Goal: Navigation & Orientation: Find specific page/section

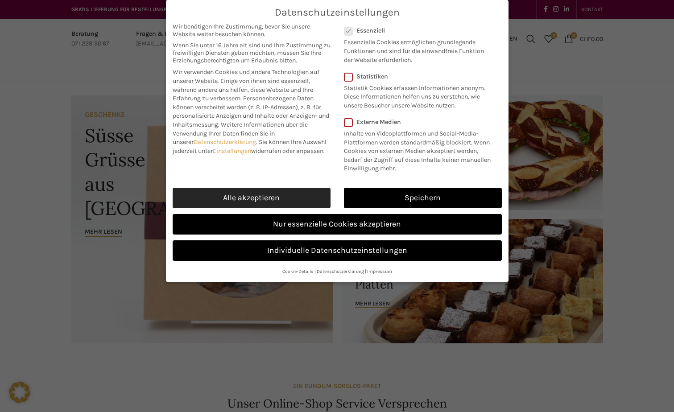
click at [284, 202] on link "Alle akzeptieren" at bounding box center [252, 198] width 158 height 21
checkbox input "true"
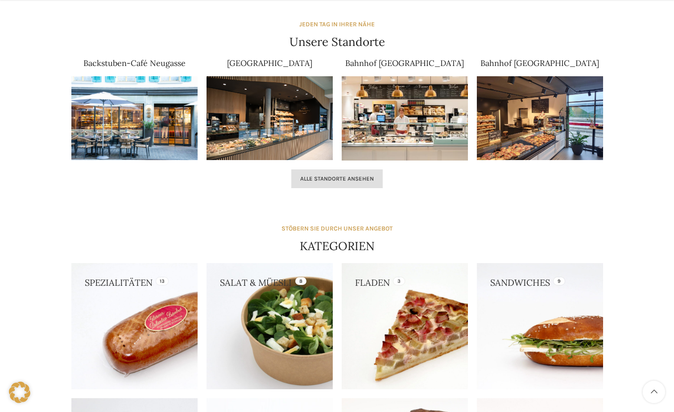
scroll to position [580, 0]
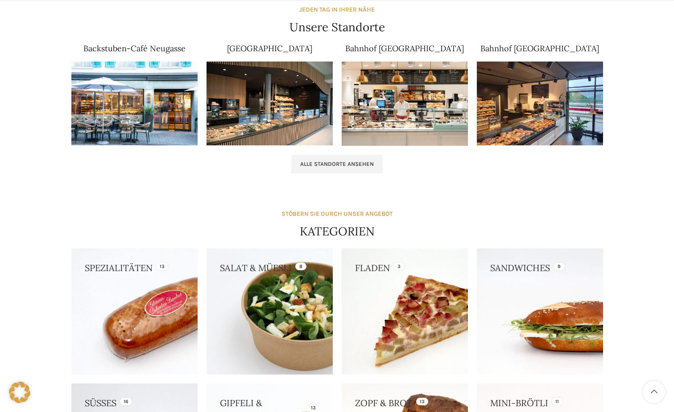
click at [409, 114] on img at bounding box center [405, 104] width 126 height 84
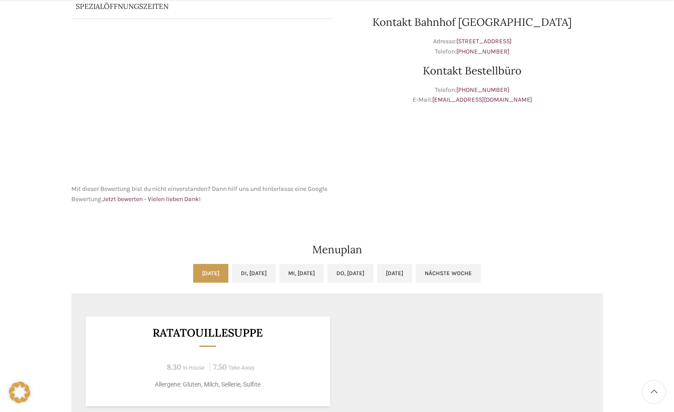
scroll to position [312, 0]
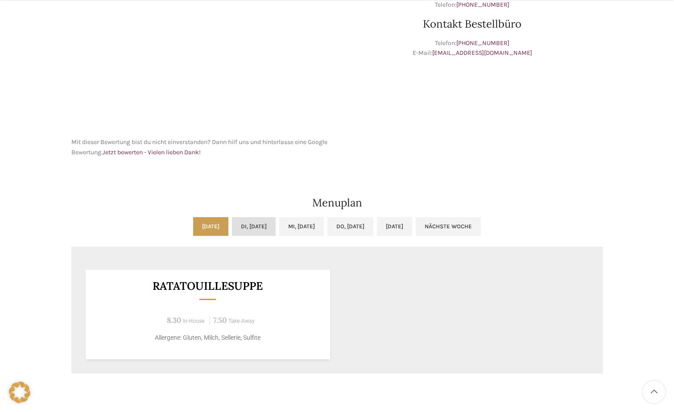
click at [254, 225] on link "Di, [DATE]" at bounding box center [254, 226] width 44 height 19
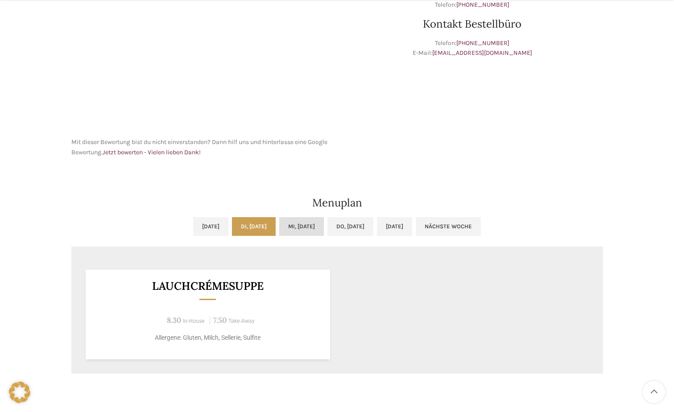
click at [304, 228] on link "Mi, [DATE]" at bounding box center [301, 226] width 45 height 19
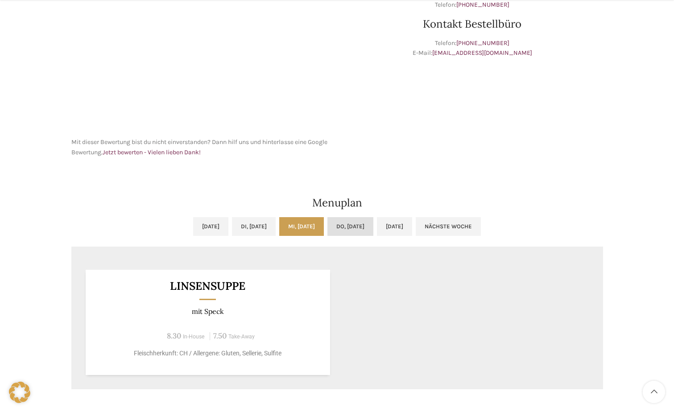
click at [373, 229] on link "Do, [DATE]" at bounding box center [351, 226] width 46 height 19
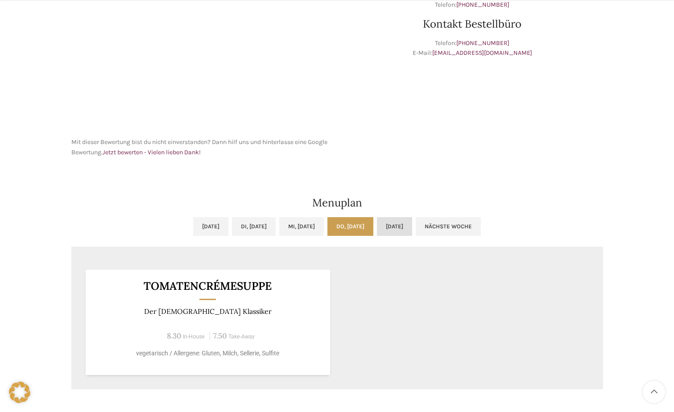
click at [412, 229] on link "[DATE]" at bounding box center [394, 226] width 35 height 19
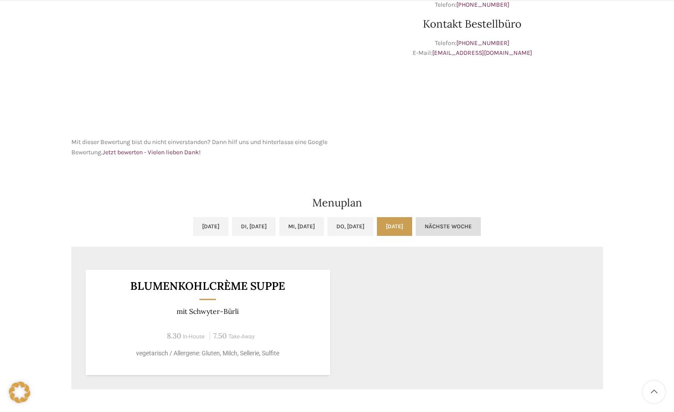
click at [477, 231] on link "Nächste Woche" at bounding box center [448, 226] width 65 height 19
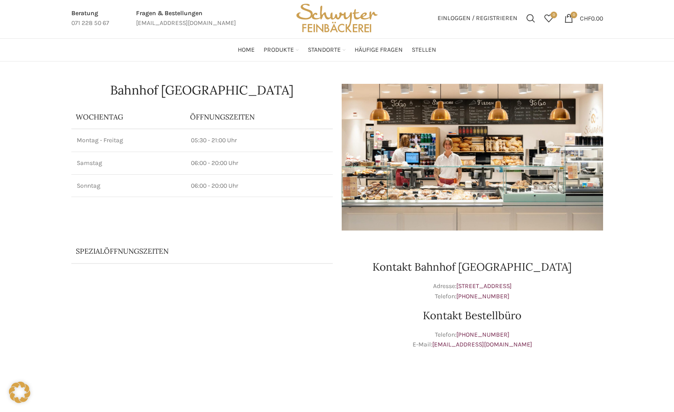
scroll to position [0, 0]
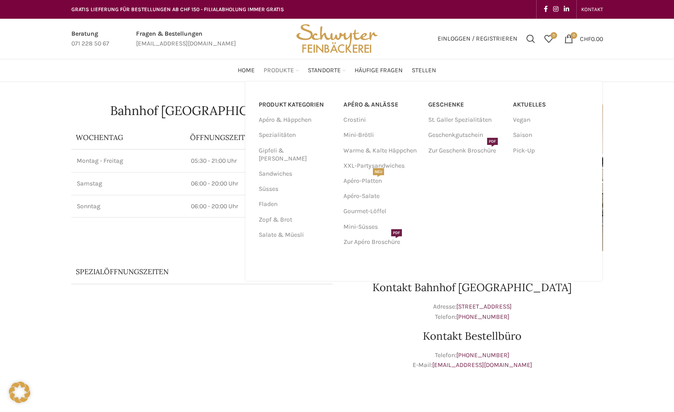
click at [278, 70] on span "Produkte" at bounding box center [279, 70] width 30 height 8
